Goal: Information Seeking & Learning: Learn about a topic

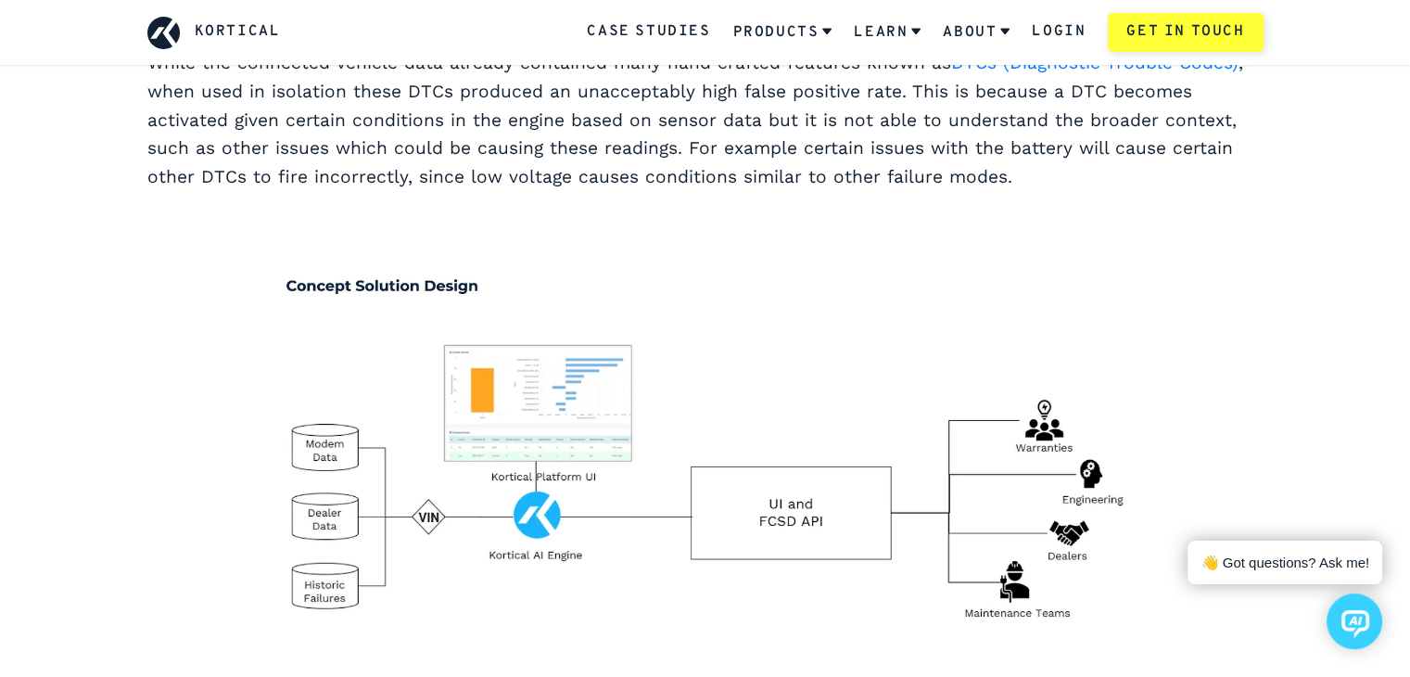
scroll to position [2503, 0]
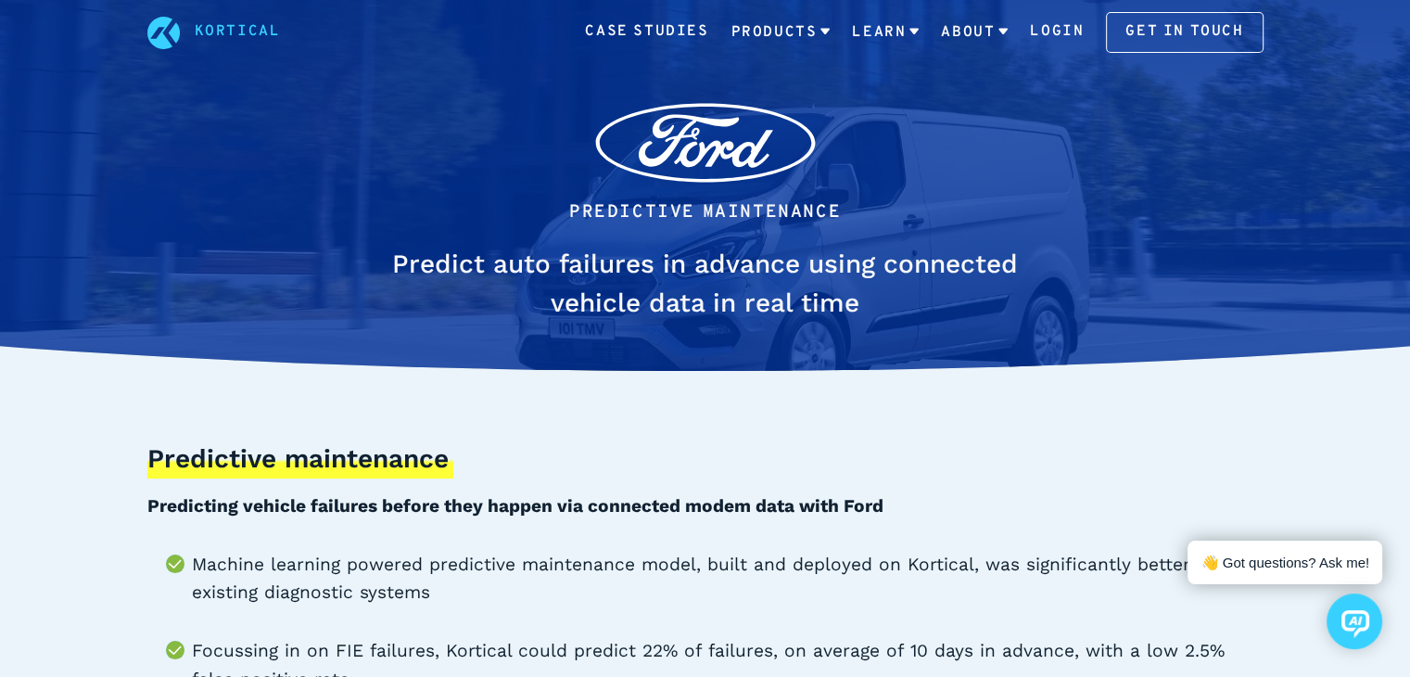
scroll to position [26, 0]
